Goal: Task Accomplishment & Management: Complete application form

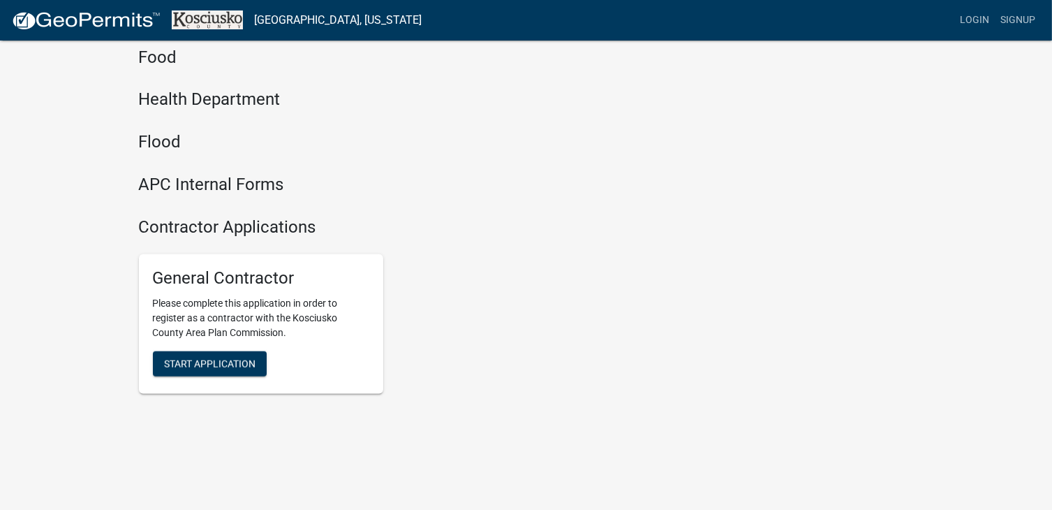
scroll to position [1598, 0]
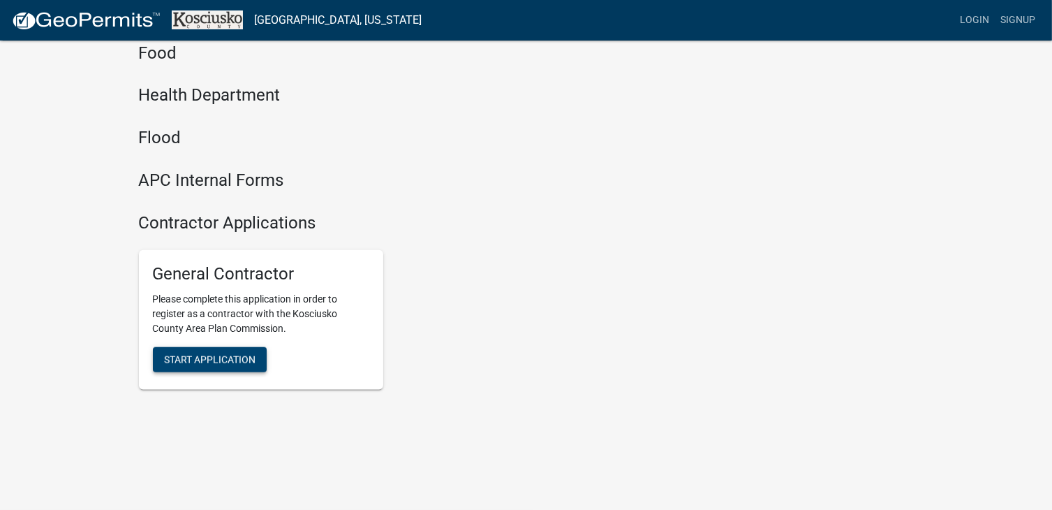
click at [232, 354] on span "Start Application" at bounding box center [209, 359] width 91 height 11
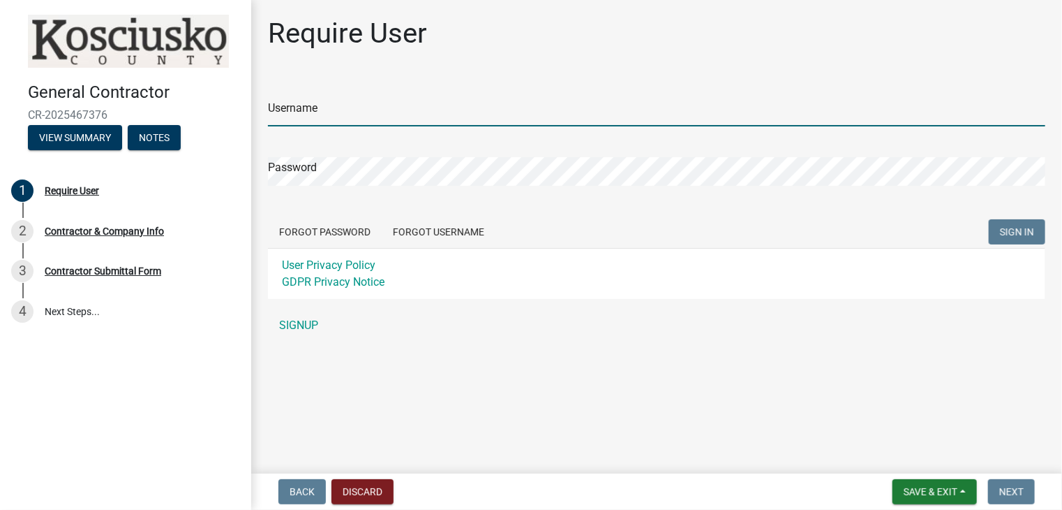
click at [412, 122] on input "Username" at bounding box center [657, 112] width 778 height 29
type input "[EMAIL_ADDRESS][DOMAIN_NAME]"
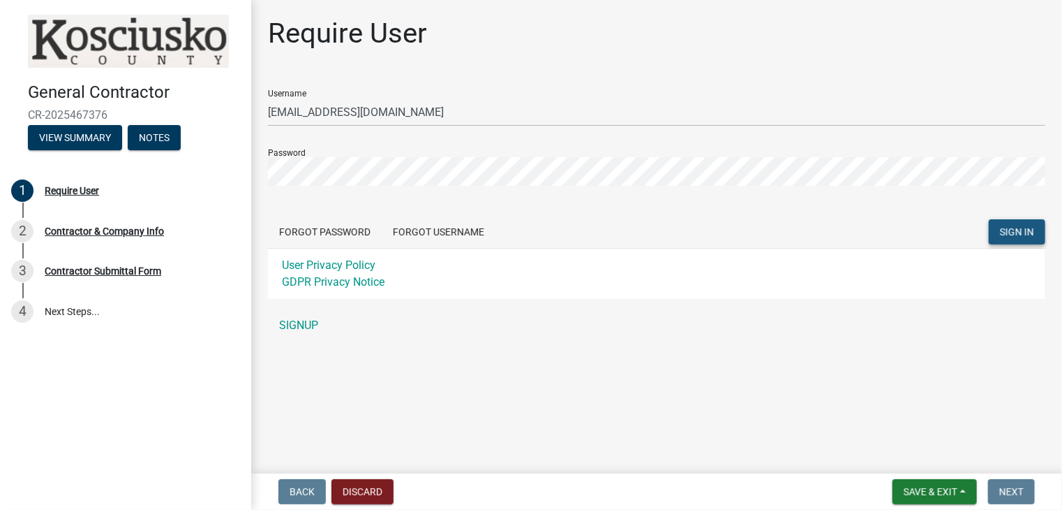
click at [1007, 232] on span "SIGN IN" at bounding box center [1017, 231] width 34 height 11
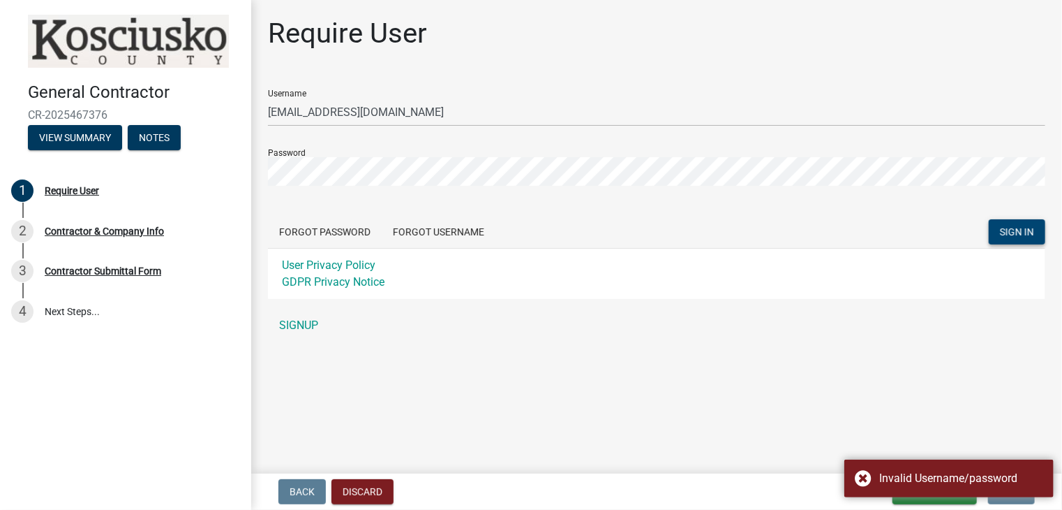
click at [662, 350] on div "Require User Username [EMAIL_ADDRESS][DOMAIN_NAME] Password Forgot Password For…" at bounding box center [657, 184] width 798 height 335
click at [313, 322] on link "SIGNUP" at bounding box center [657, 325] width 778 height 28
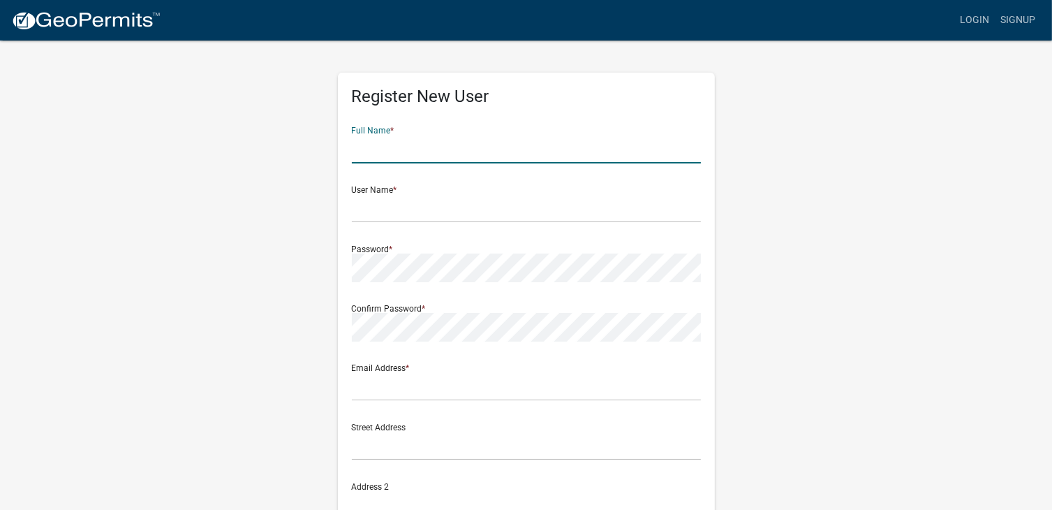
click at [436, 151] on input "text" at bounding box center [526, 149] width 349 height 29
type input "[PERSON_NAME]"
type input "[EMAIL_ADDRESS][DOMAIN_NAME]"
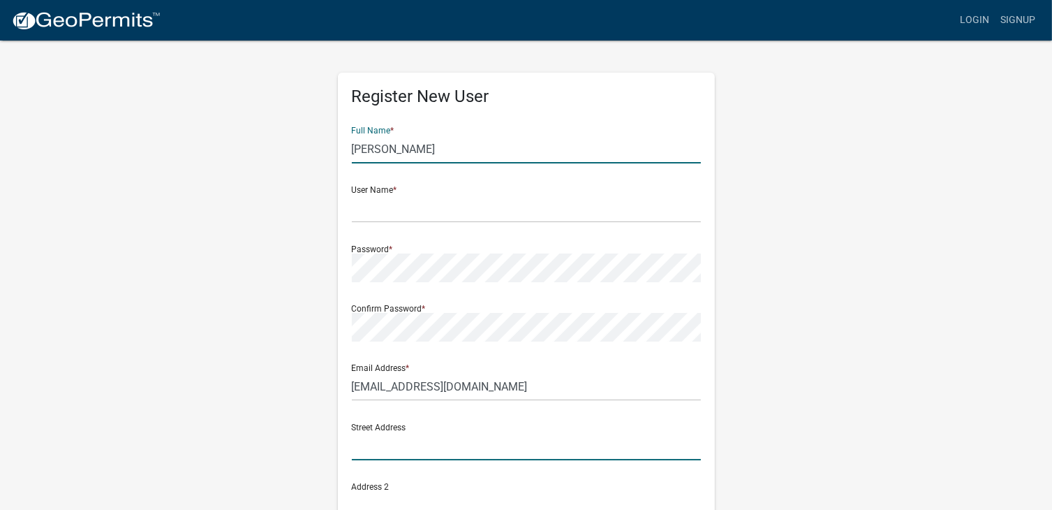
type input "[STREET_ADDRESS]"
type input "pierceton"
type input "[US_STATE]"
type input "46562"
type input "5745946015"
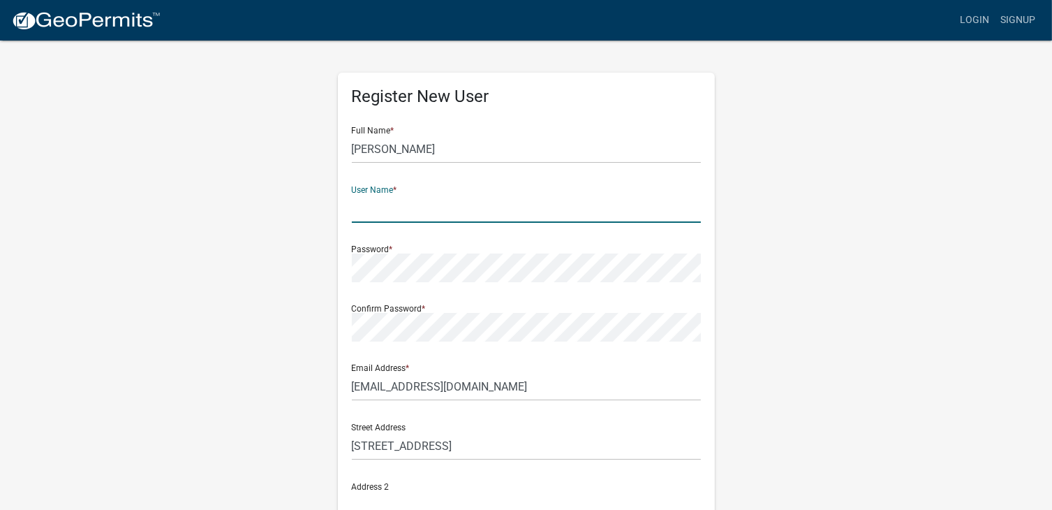
click at [399, 211] on input "text" at bounding box center [526, 208] width 349 height 29
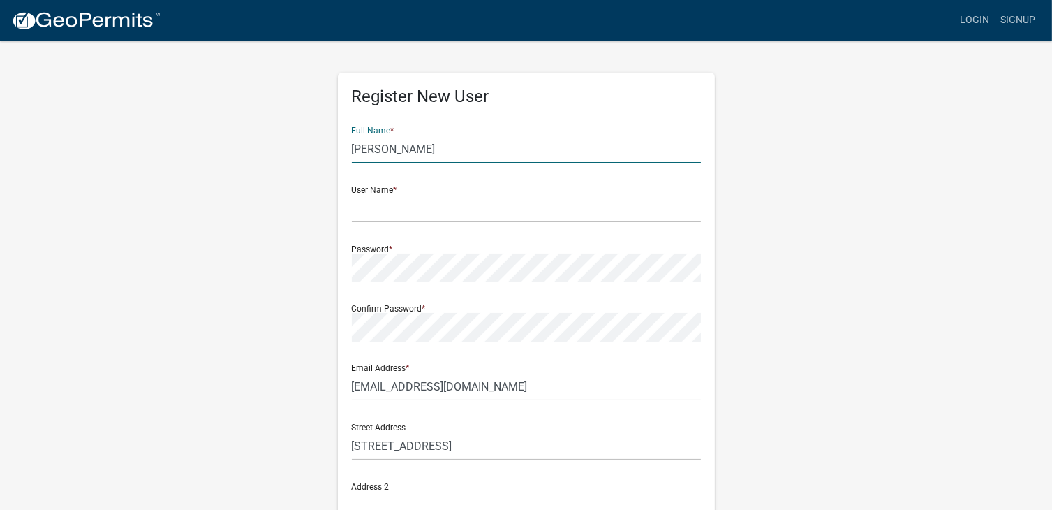
click at [449, 149] on input "[PERSON_NAME]" at bounding box center [526, 149] width 349 height 29
type input "[PERSON_NAME]"
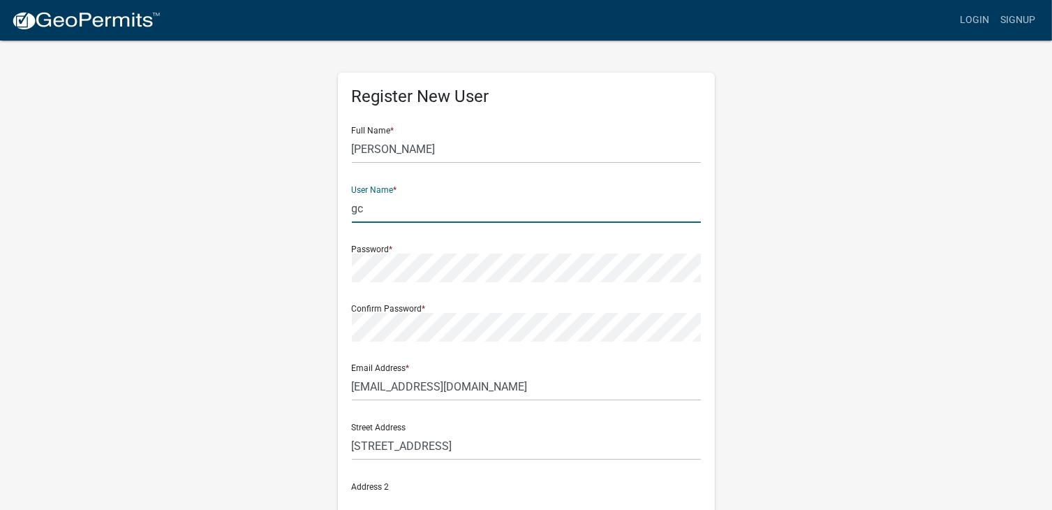
type input "g"
type input "c"
type input "C"
type input "c"
type input "[PERSON_NAME]"
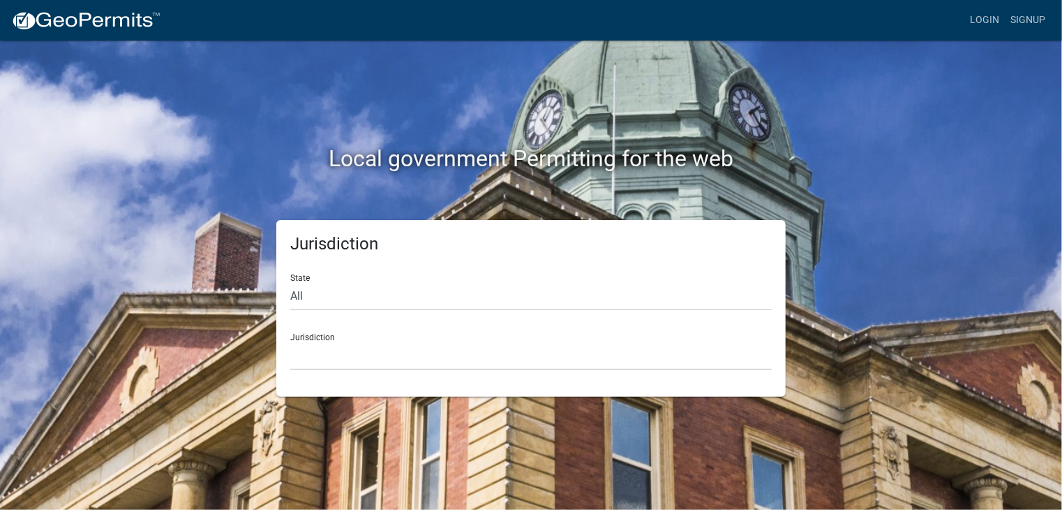
click at [572, 193] on div "Local government Permitting for the web" at bounding box center [531, 129] width 796 height 179
click at [373, 355] on select "[GEOGRAPHIC_DATA], [US_STATE] [GEOGRAPHIC_DATA], [US_STATE][PERSON_NAME][GEOGRA…" at bounding box center [531, 355] width 482 height 29
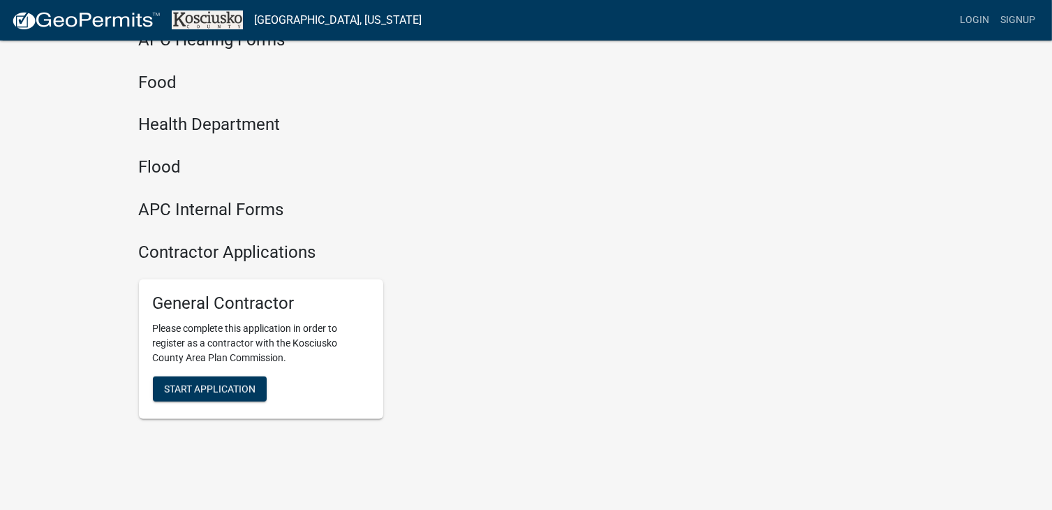
scroll to position [1598, 0]
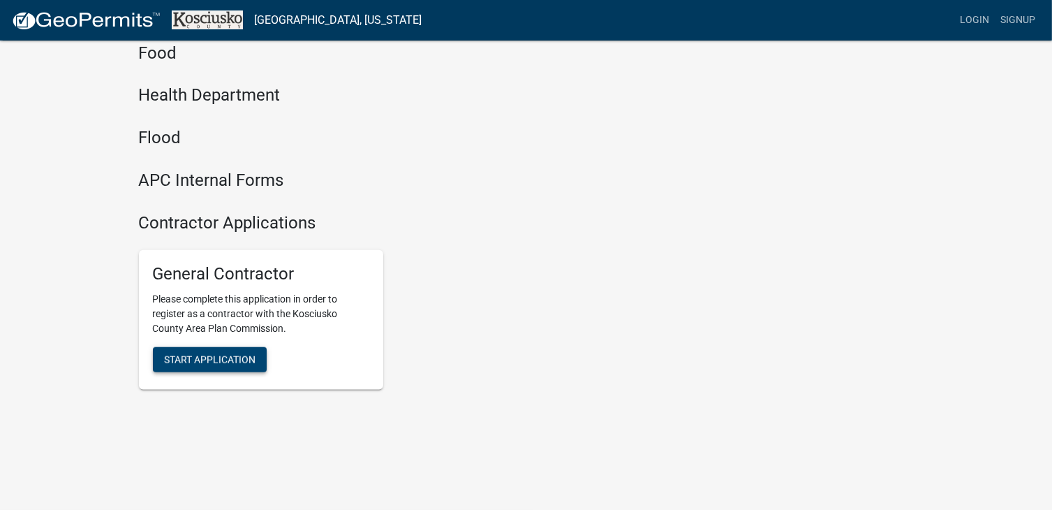
click at [204, 362] on span "Start Application" at bounding box center [209, 359] width 91 height 11
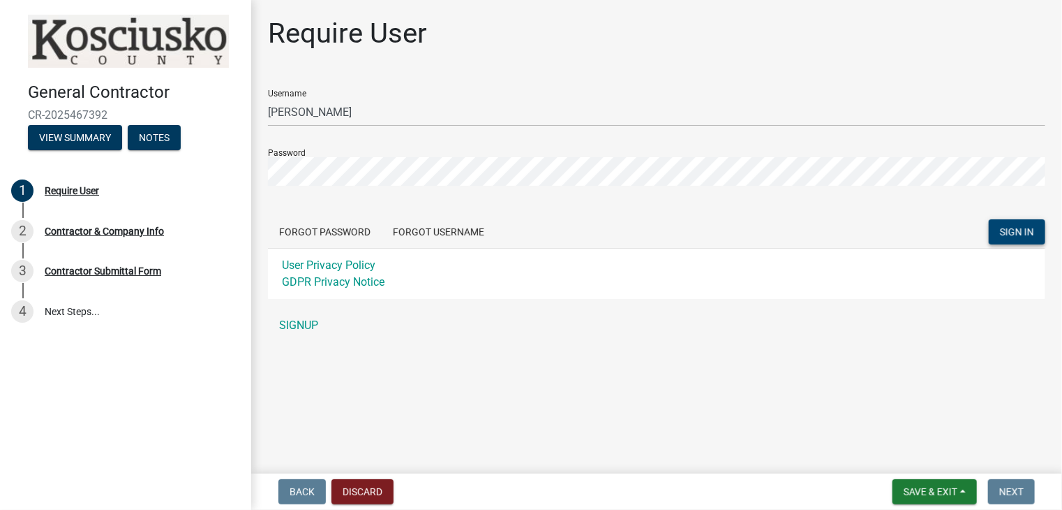
click at [1027, 230] on span "SIGN IN" at bounding box center [1017, 231] width 34 height 11
click at [989, 219] on button "SIGN IN" at bounding box center [1017, 231] width 57 height 25
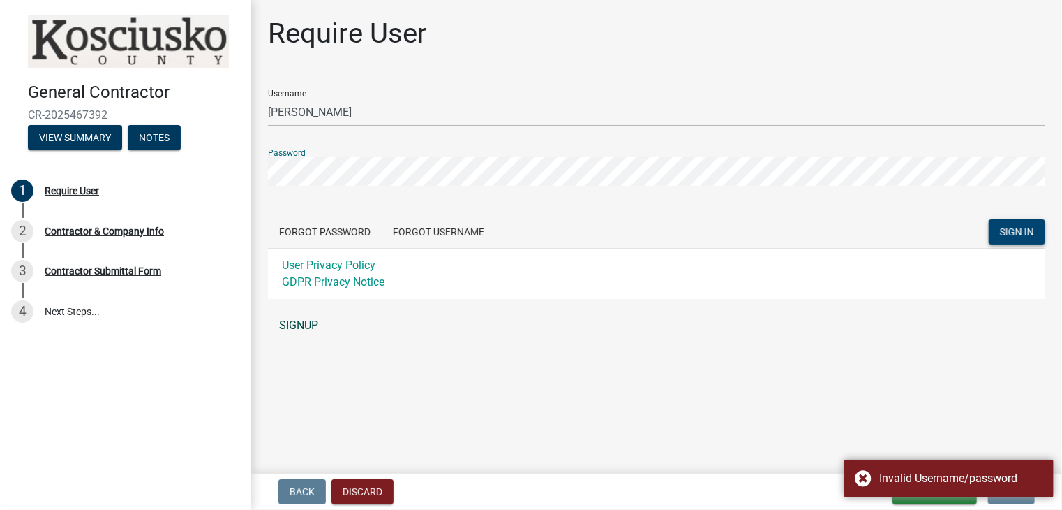
click at [308, 325] on link "SIGNUP" at bounding box center [657, 325] width 778 height 28
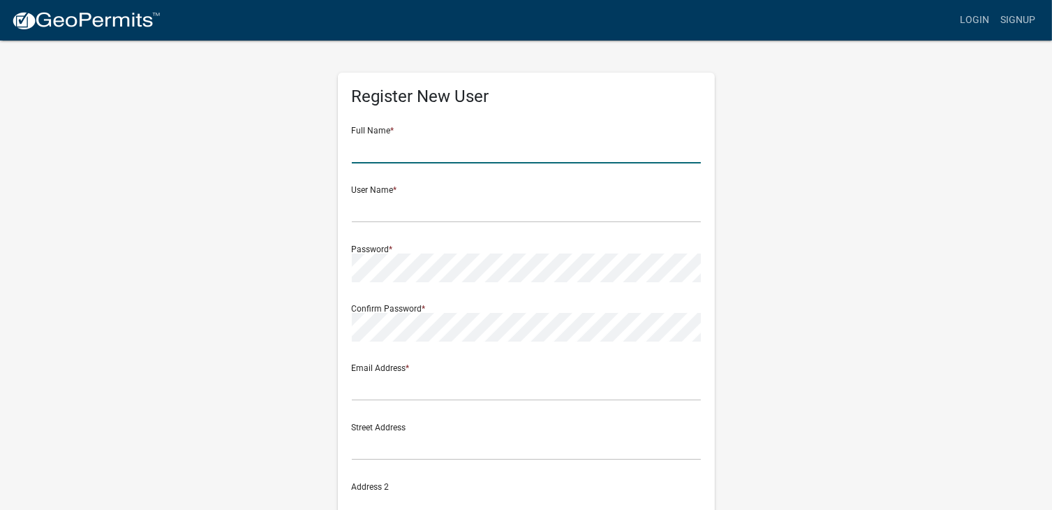
click at [415, 145] on input "text" at bounding box center [526, 149] width 349 height 29
type input "[PERSON_NAME]"
type input "[EMAIL_ADDRESS][DOMAIN_NAME]"
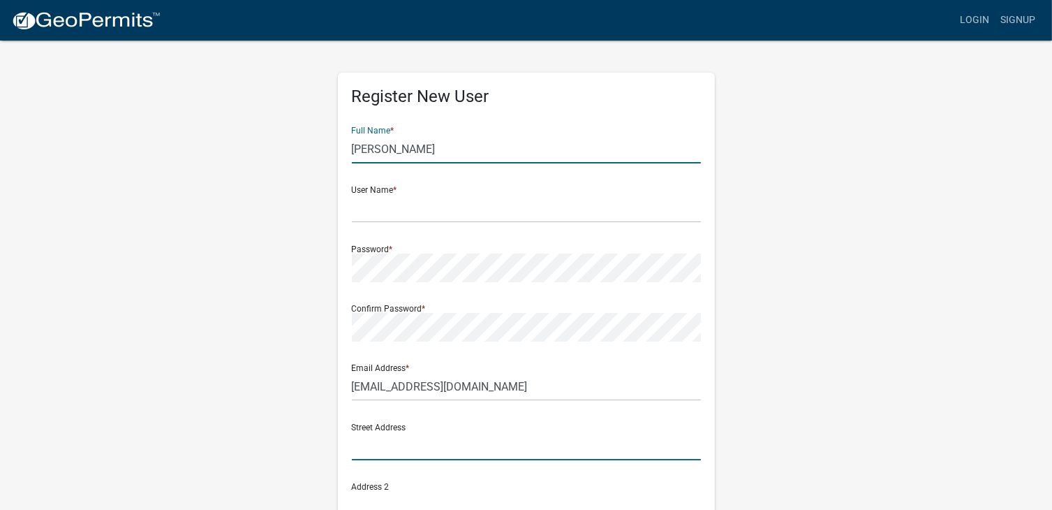
type input "[STREET_ADDRESS]"
type input "pierceton"
type input "[US_STATE]"
type input "46562"
type input "5745946015"
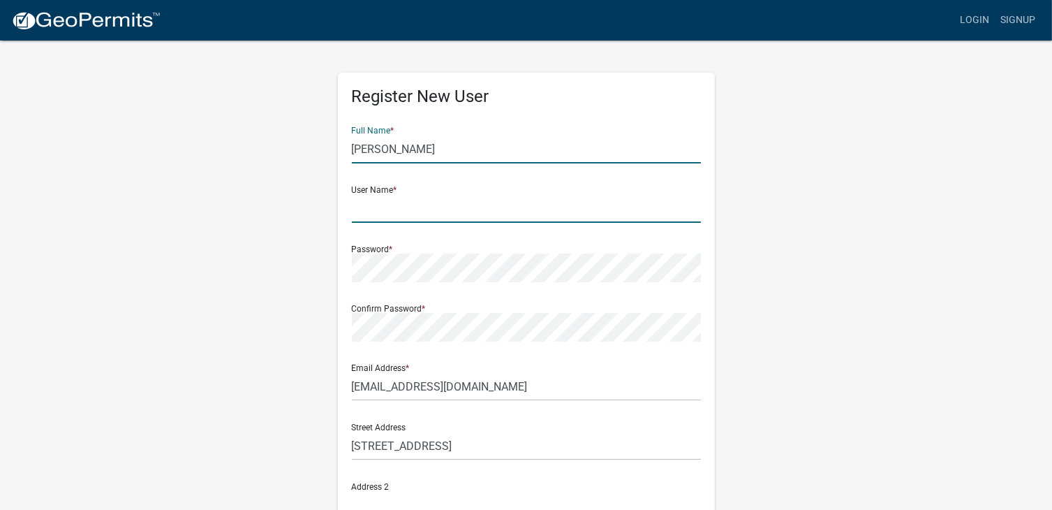
click at [408, 203] on input "text" at bounding box center [526, 208] width 349 height 29
type input "[PERSON_NAME]"
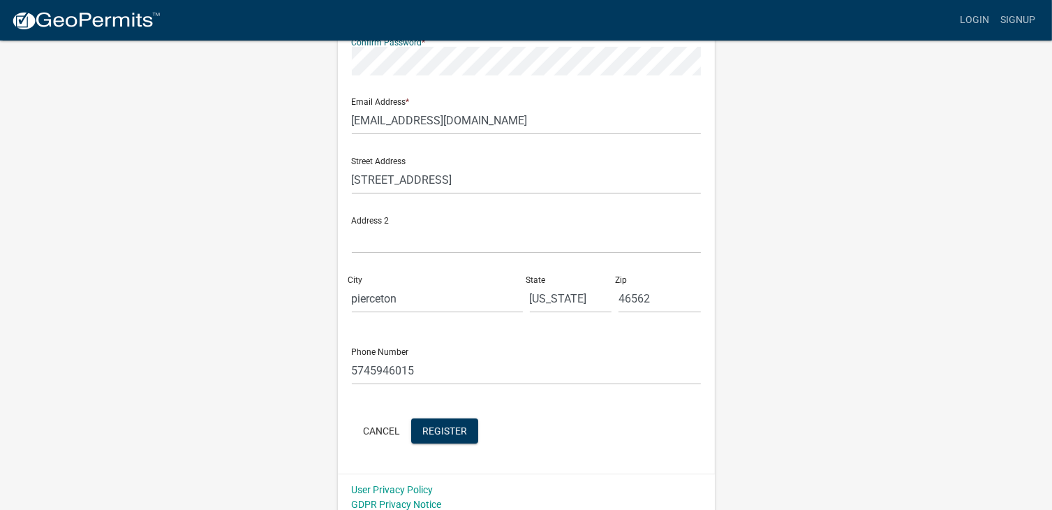
scroll to position [276, 0]
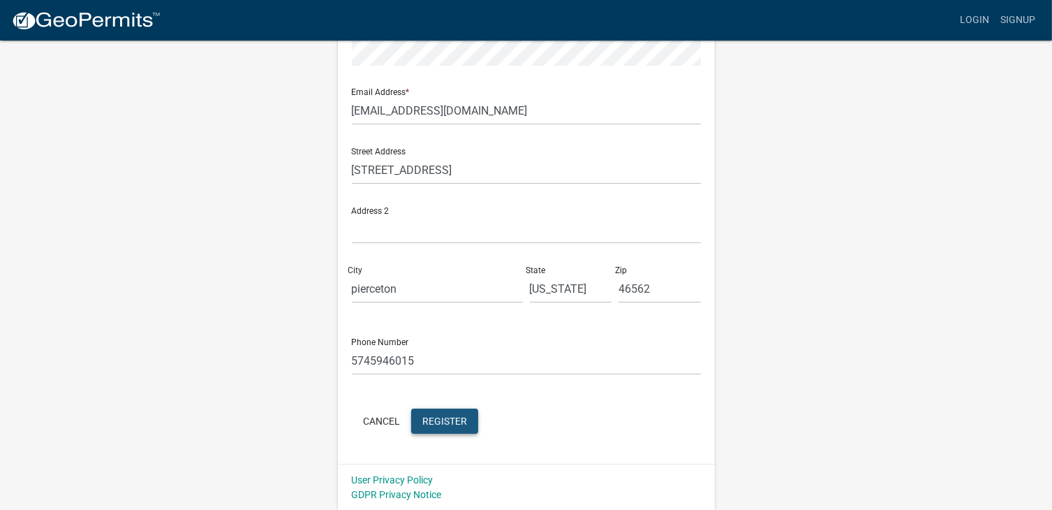
click at [466, 422] on span "Register" at bounding box center [444, 420] width 45 height 11
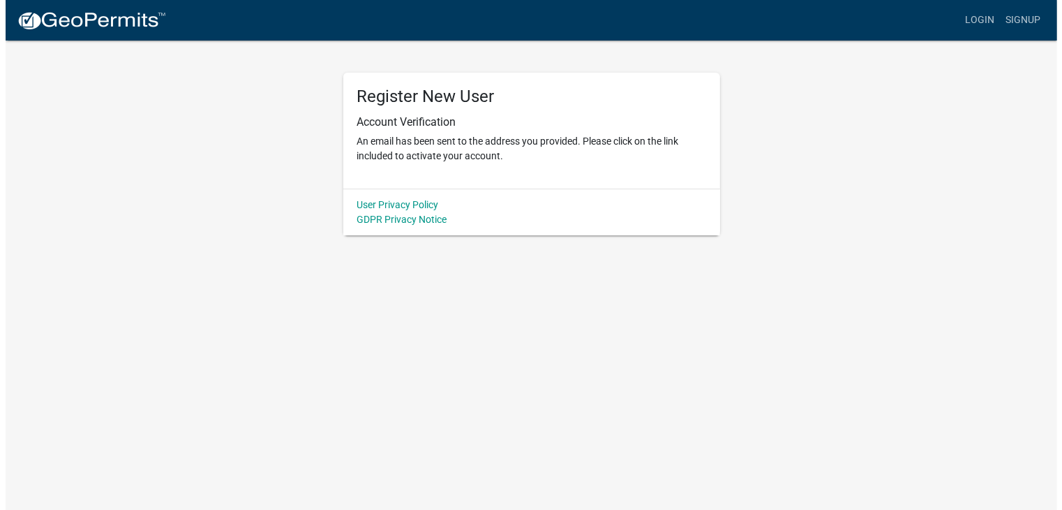
scroll to position [0, 0]
